Goal: Information Seeking & Learning: Learn about a topic

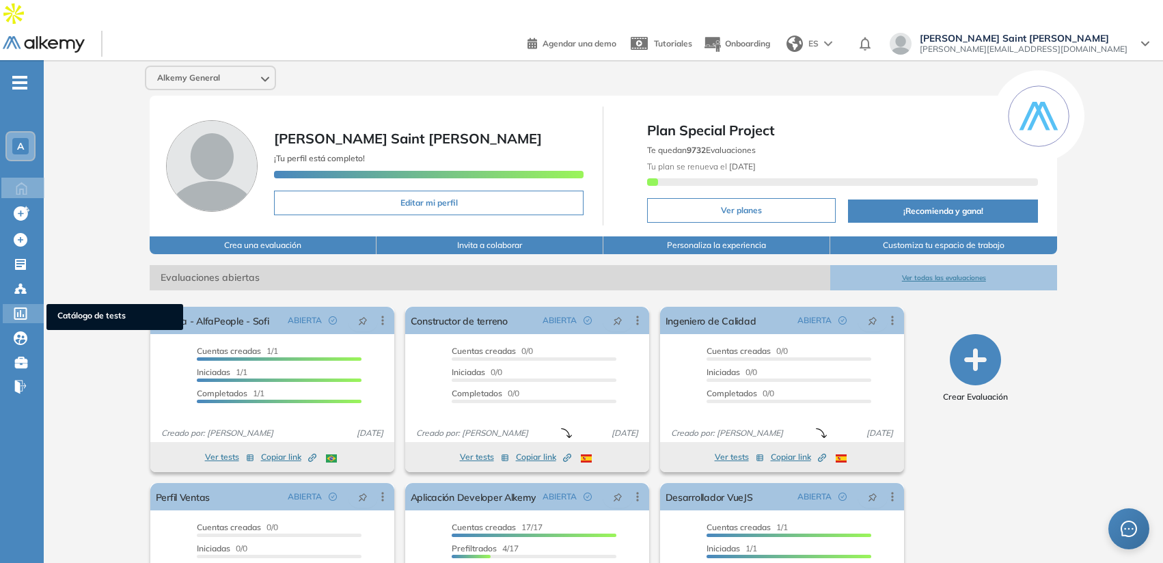
click at [22, 304] on div "Catálogo de tests Catálogo de tests" at bounding box center [23, 313] width 41 height 19
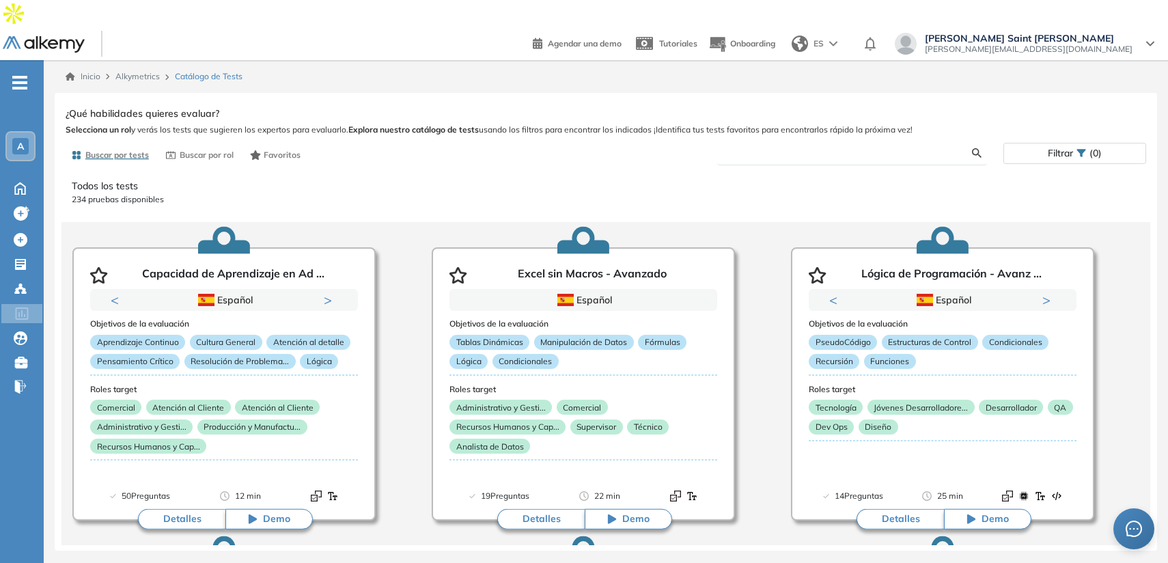
click at [767, 147] on input "text" at bounding box center [850, 153] width 245 height 12
type input "****"
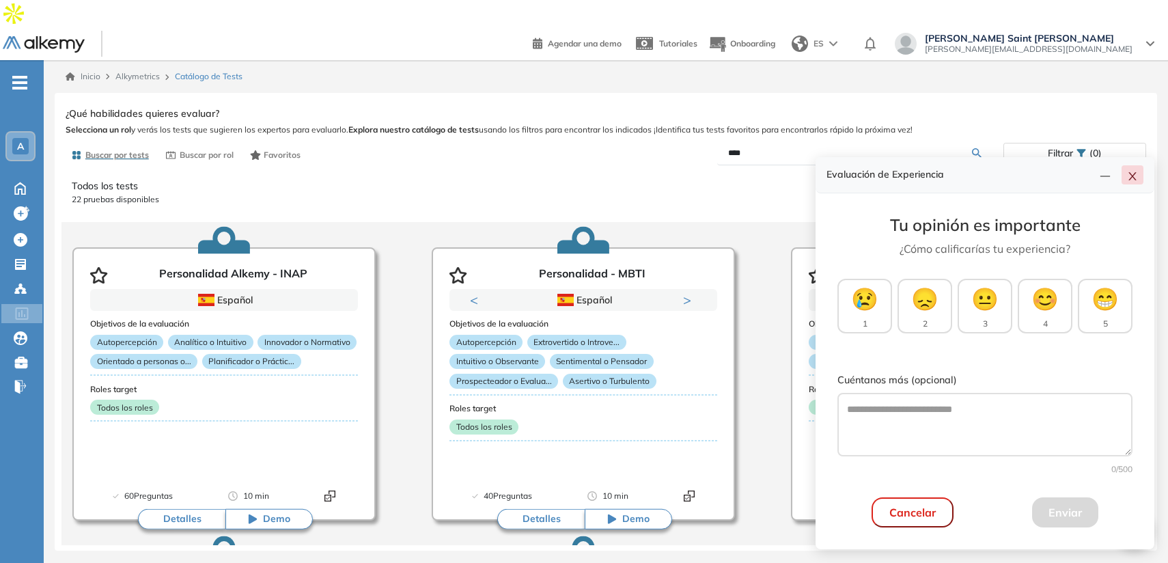
click at [1131, 178] on icon "close" at bounding box center [1133, 176] width 8 height 8
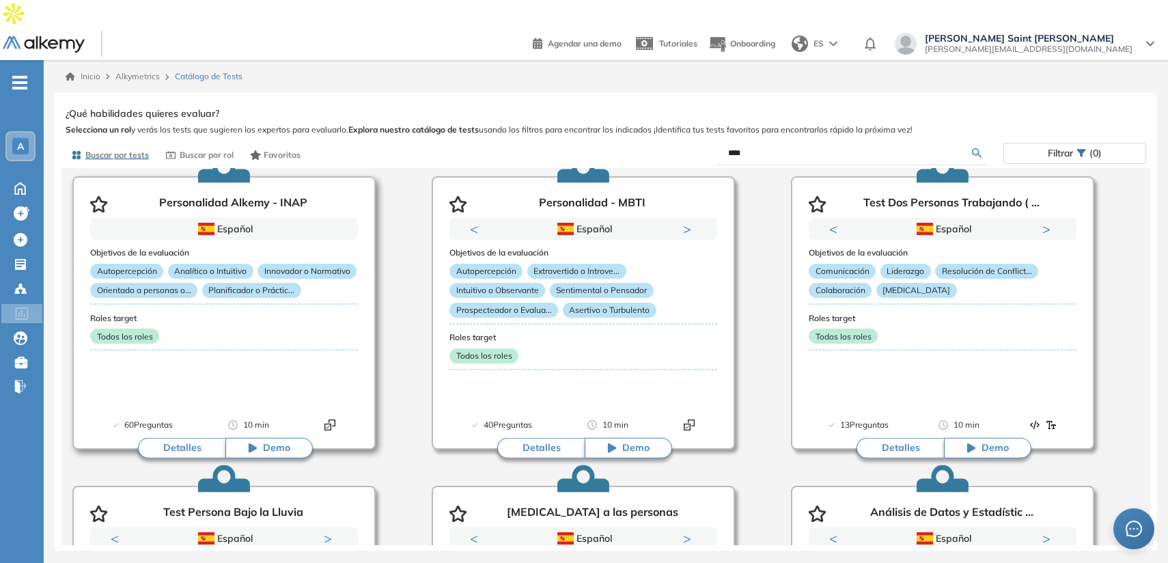
scroll to position [55, 0]
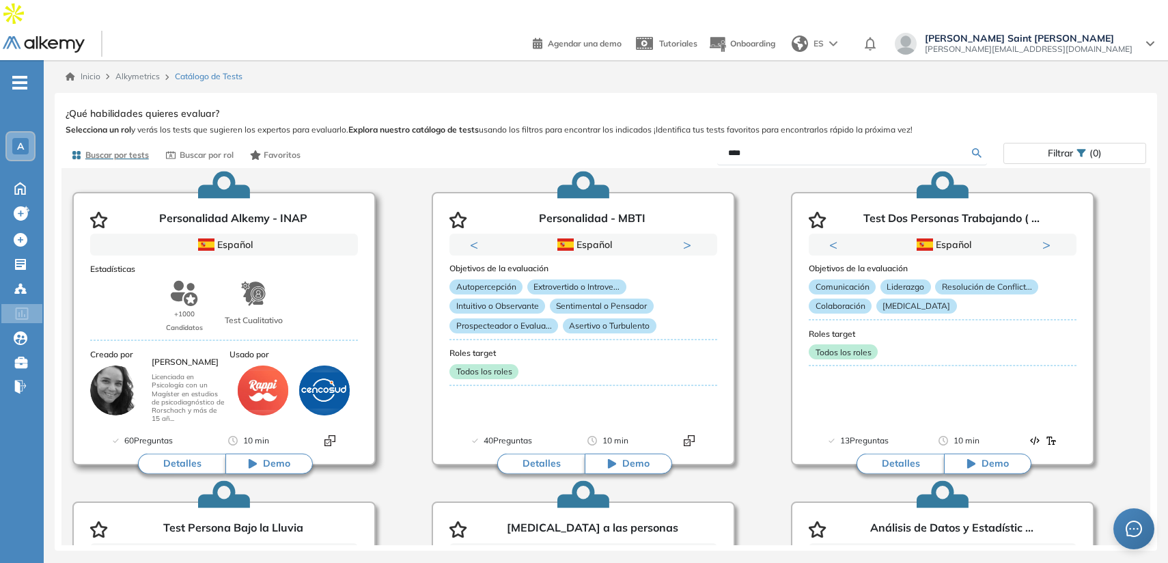
click at [189, 454] on button "Detalles" at bounding box center [181, 464] width 87 height 20
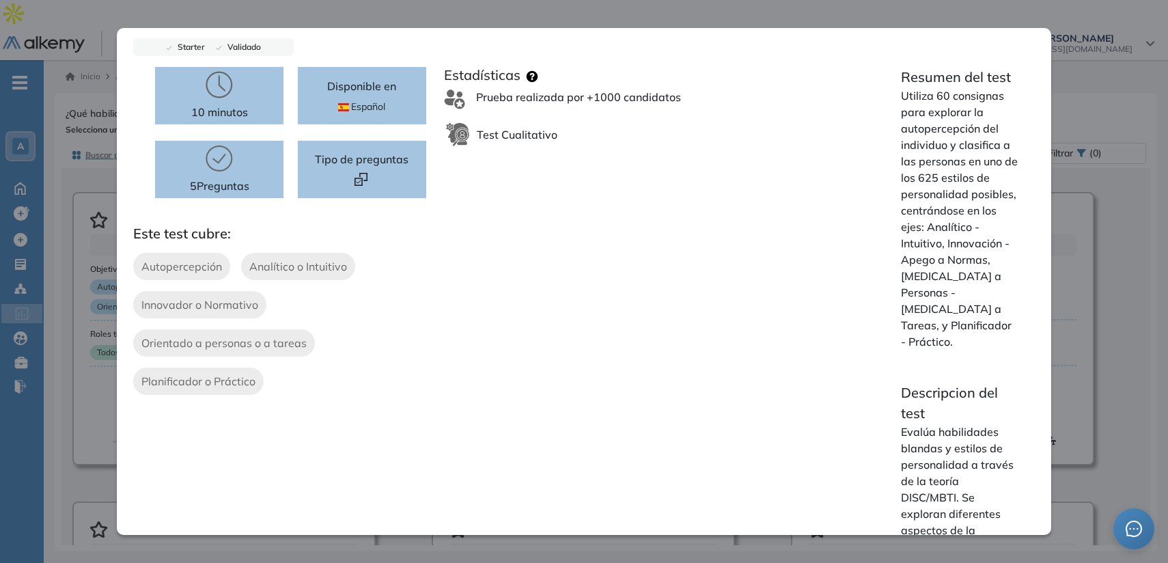
scroll to position [99, 0]
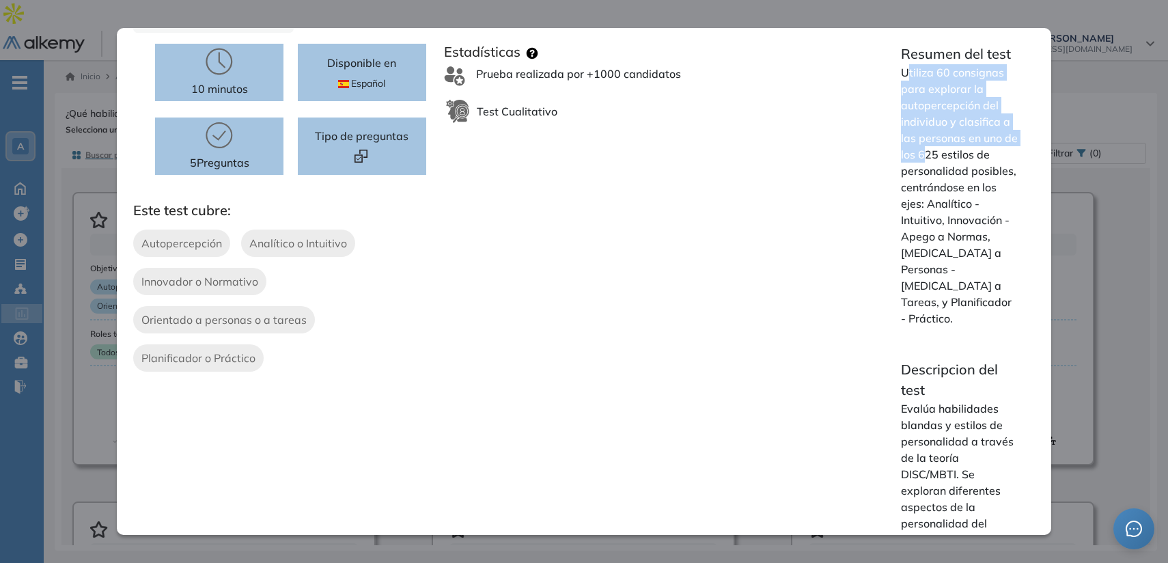
drag, startPoint x: 900, startPoint y: 71, endPoint x: 930, endPoint y: 152, distance: 86.0
click at [930, 152] on p "Utiliza 60 consignas para explorar la autopercepción del individuo y clasifica …" at bounding box center [960, 195] width 118 height 262
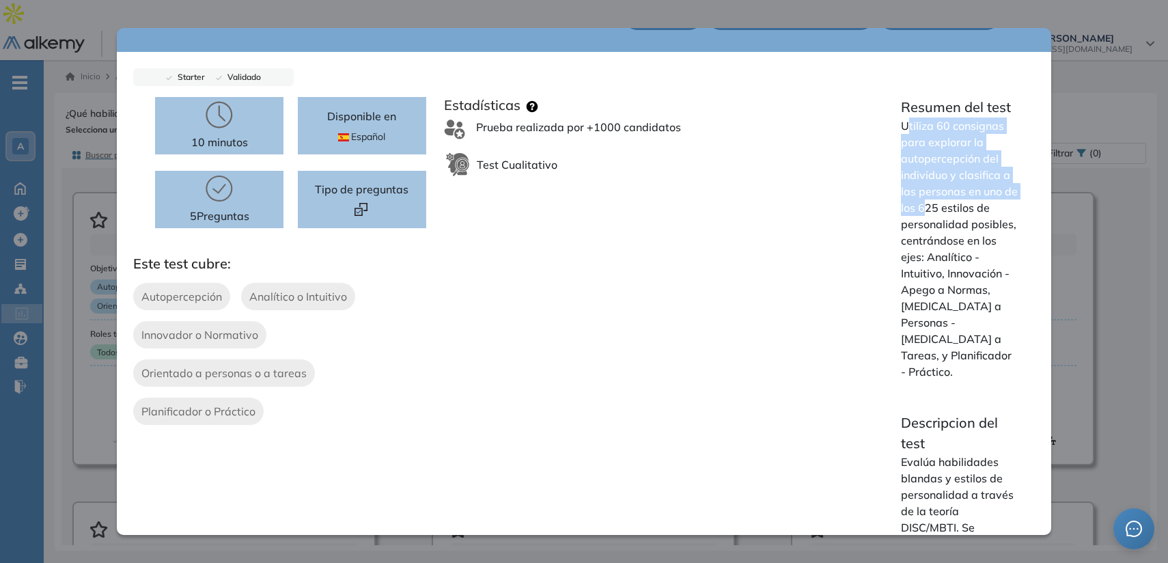
scroll to position [0, 0]
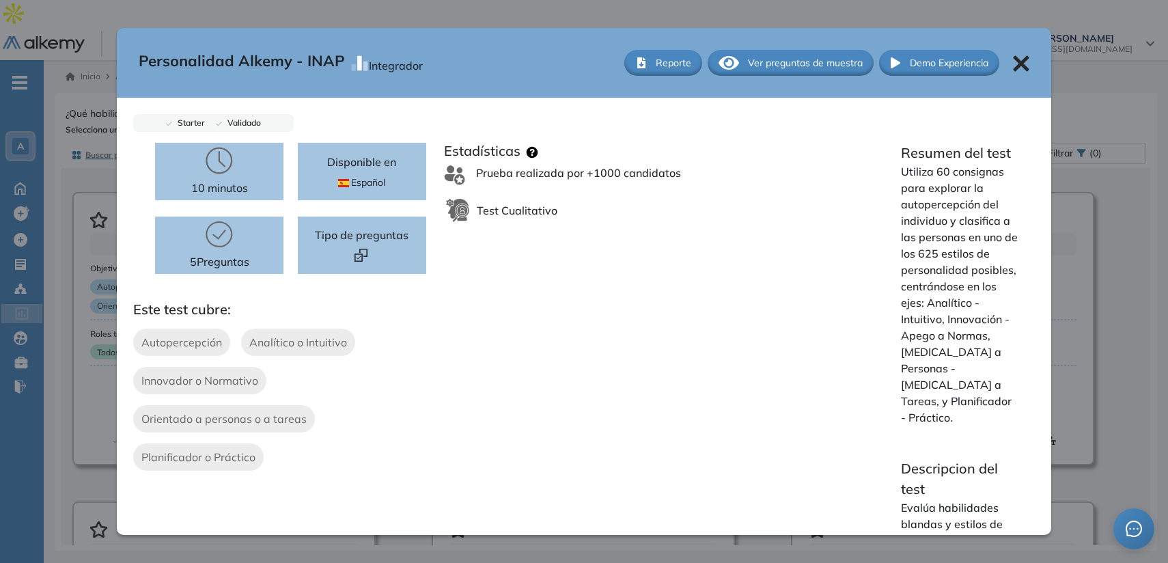
click at [746, 54] on div "Ver preguntas de muestra" at bounding box center [791, 63] width 166 height 26
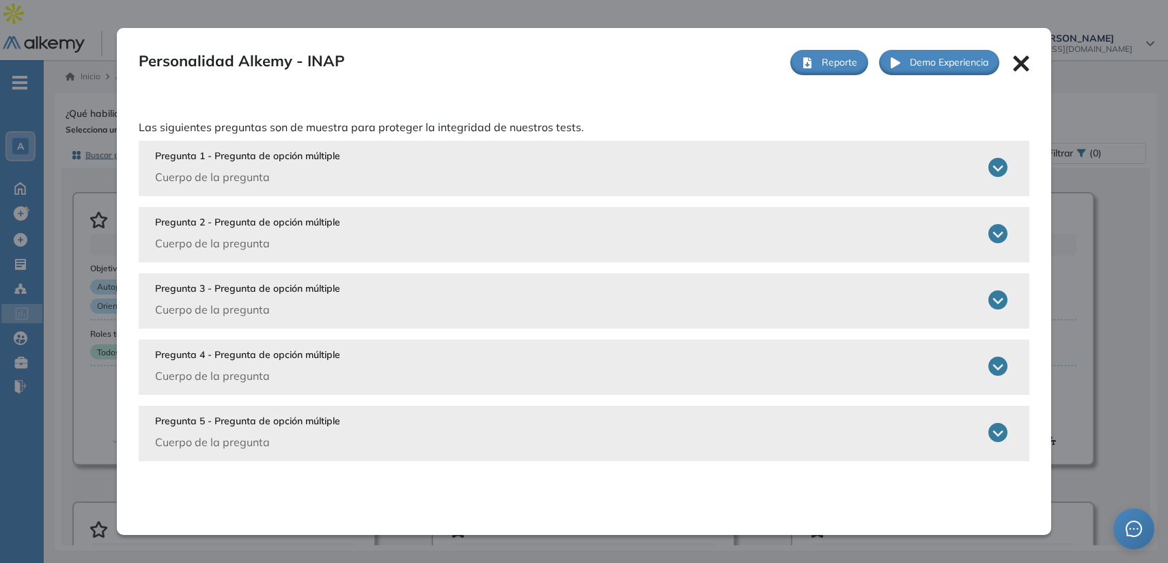
click at [529, 167] on div "Pregunta 1 - Pregunta de opción múltiple Cuerpo de la pregunta" at bounding box center [581, 167] width 853 height 36
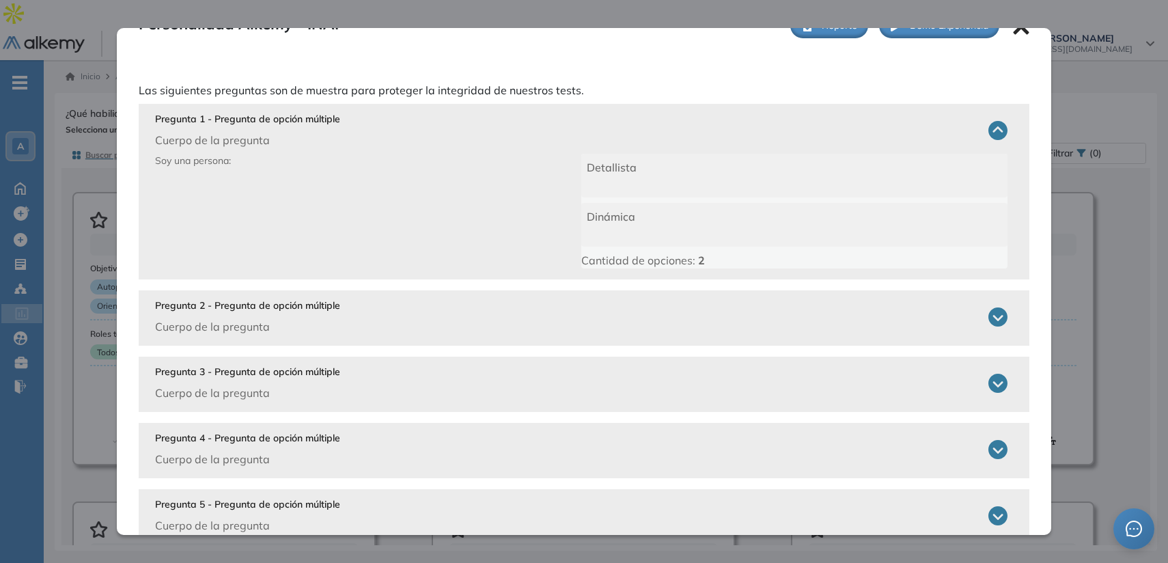
scroll to position [64, 0]
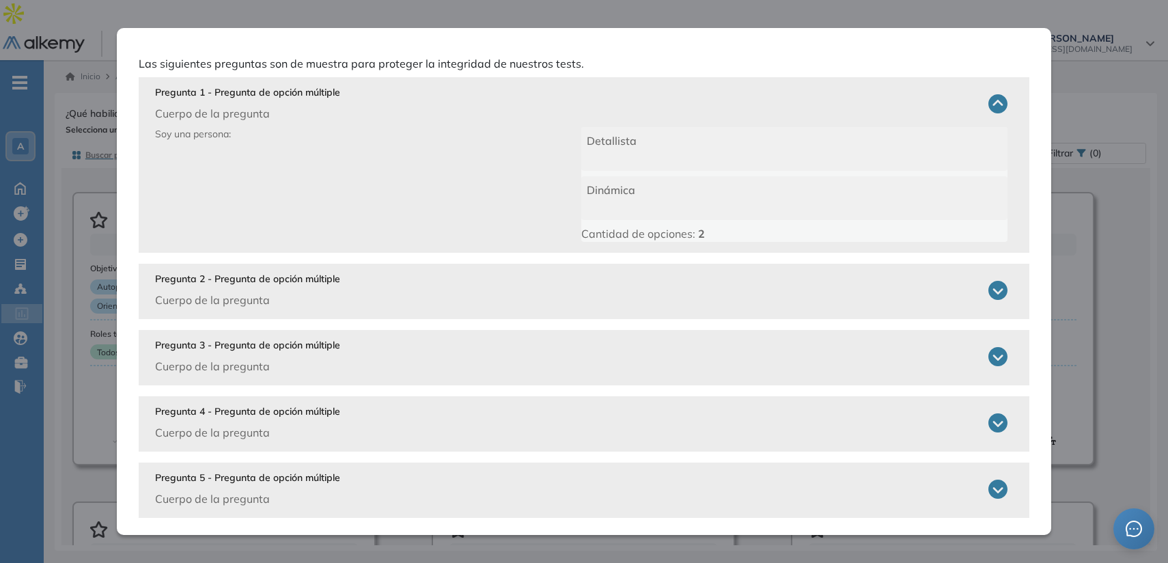
click at [523, 290] on div "Pregunta 2 - Pregunta de opción múltiple Cuerpo de la pregunta" at bounding box center [581, 290] width 853 height 36
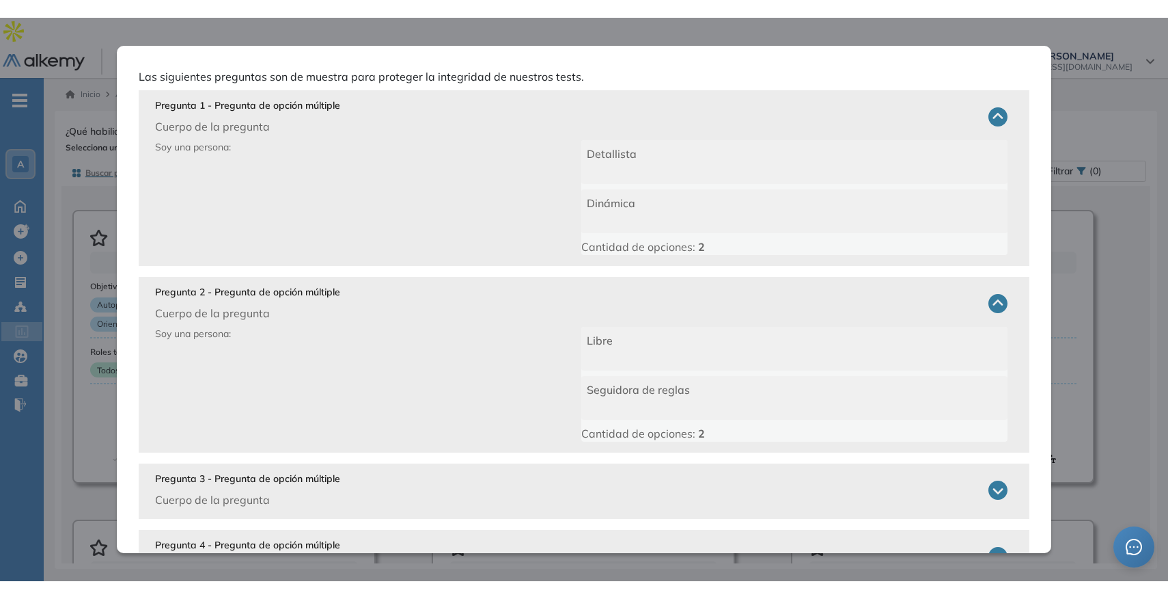
scroll to position [0, 0]
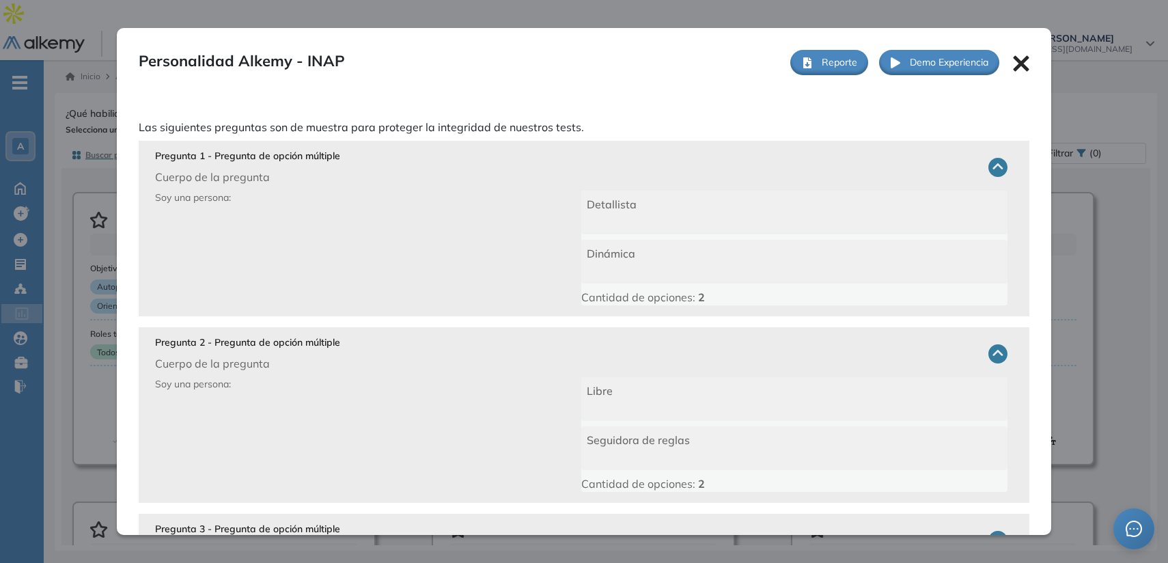
click at [1015, 64] on icon at bounding box center [1021, 63] width 16 height 16
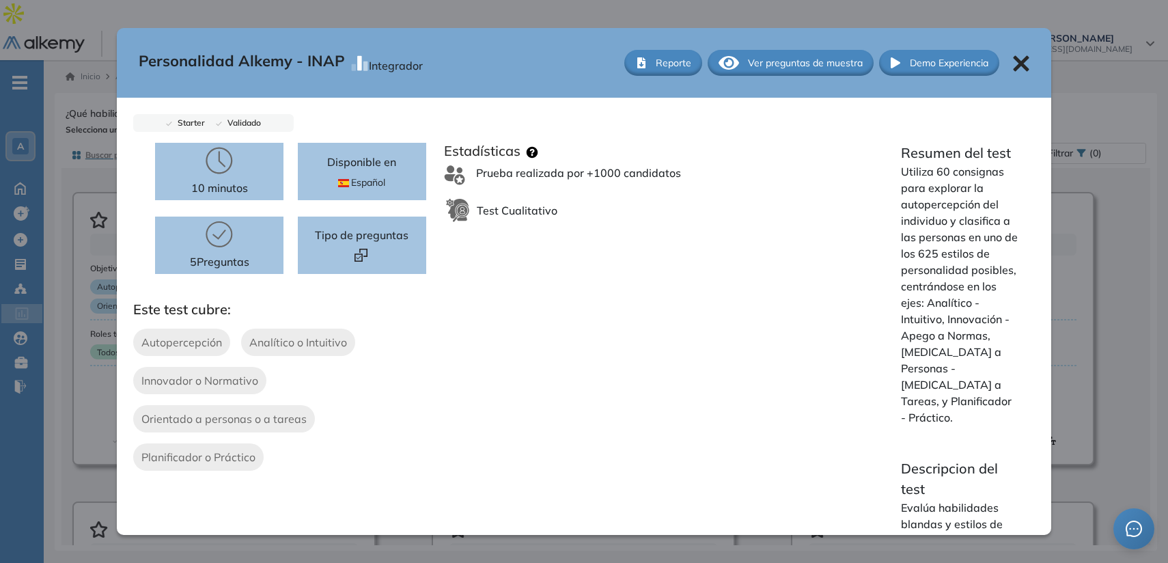
click at [1019, 61] on div "Personalidad Alkemy - INAP Integrador Reporte Ver preguntas de muestra Demo Exp…" at bounding box center [584, 63] width 935 height 70
click at [1015, 66] on icon at bounding box center [1021, 64] width 16 height 16
